Goal: Information Seeking & Learning: Understand process/instructions

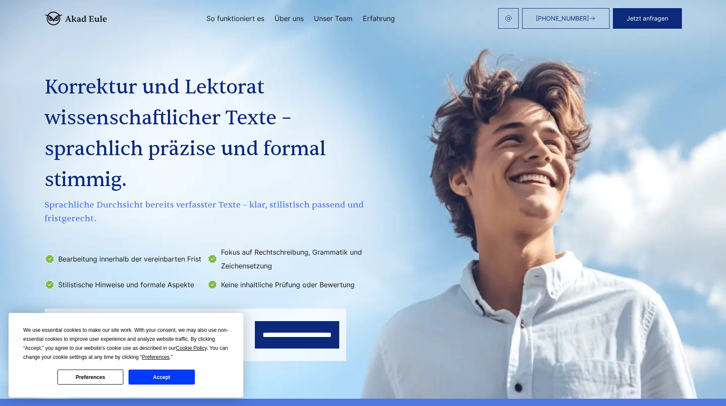
click at [723, 19] on header "[PHONE_NUMBER] Jetzt anfragen So funktioniert es Über uns" at bounding box center [363, 18] width 726 height 37
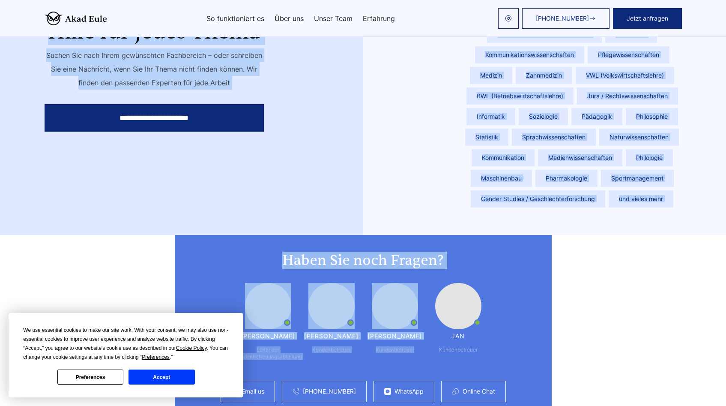
scroll to position [2277, 0]
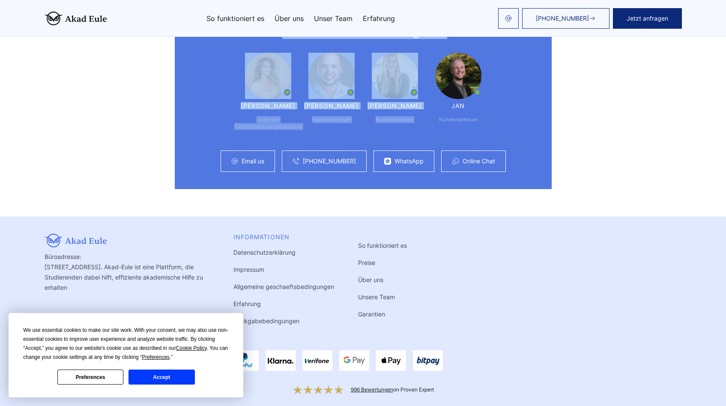
drag, startPoint x: 732, startPoint y: 15, endPoint x: 586, endPoint y: 380, distance: 392.9
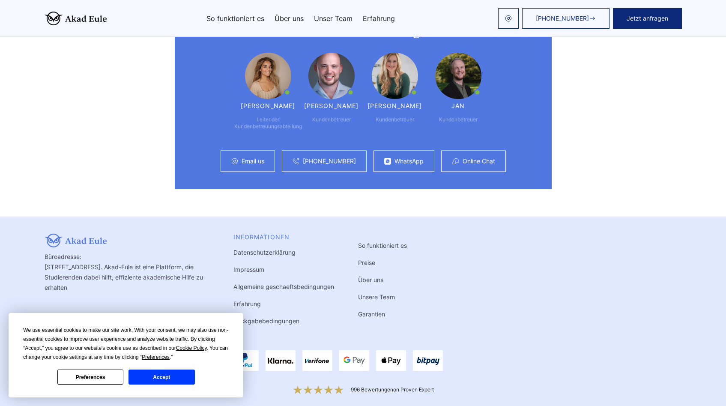
click at [293, 317] on link "Rückgabebedingungen" at bounding box center [266, 320] width 66 height 7
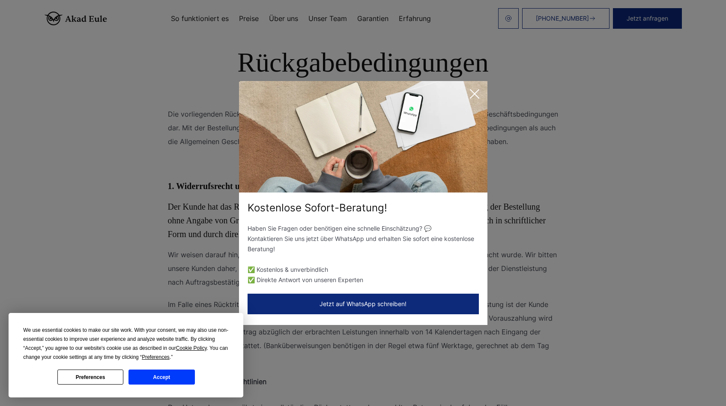
click at [478, 96] on icon at bounding box center [474, 93] width 17 height 17
